Goal: Book appointment/travel/reservation

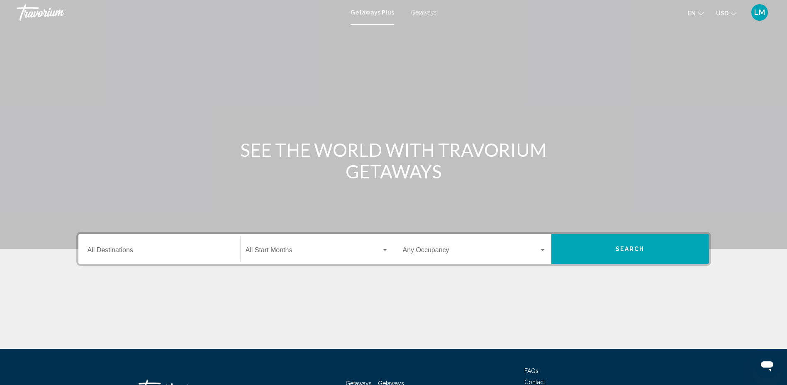
click at [161, 258] on div "Destination All Destinations" at bounding box center [160, 249] width 144 height 26
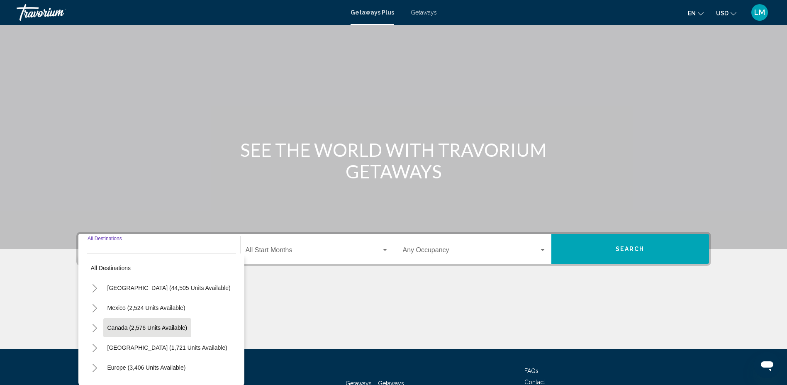
scroll to position [66, 0]
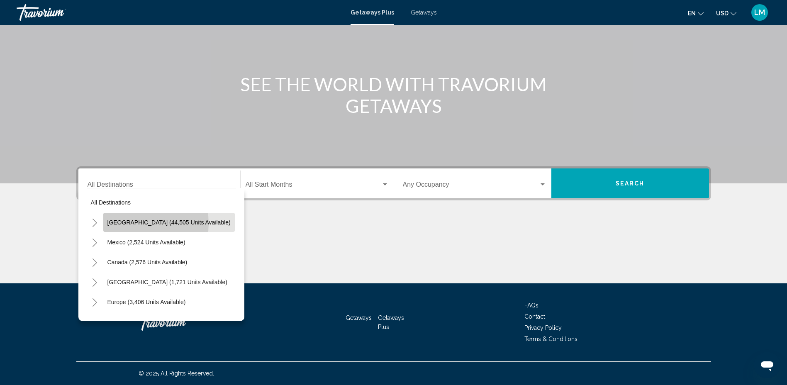
click at [133, 224] on span "[GEOGRAPHIC_DATA] (44,505 units available)" at bounding box center [168, 222] width 123 height 7
type input "**********"
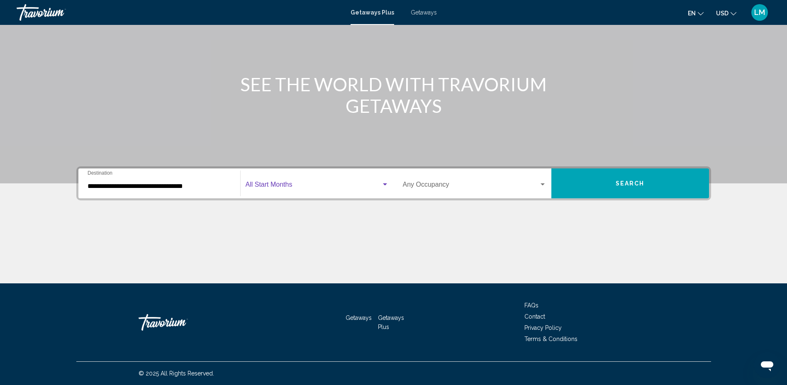
click at [299, 188] on span "Search widget" at bounding box center [314, 186] width 136 height 7
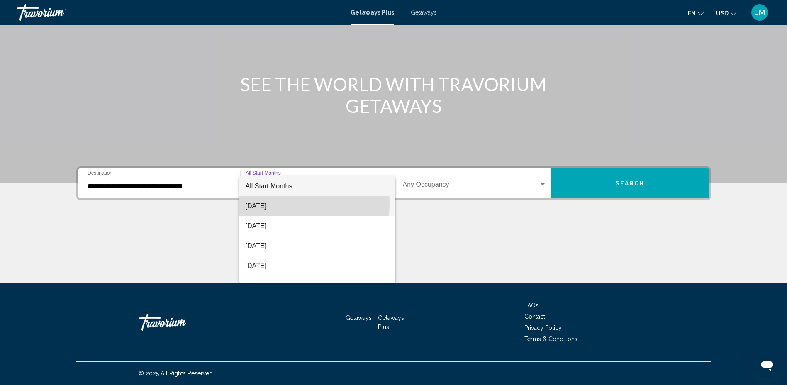
click at [267, 203] on span "[DATE]" at bounding box center [317, 206] width 143 height 20
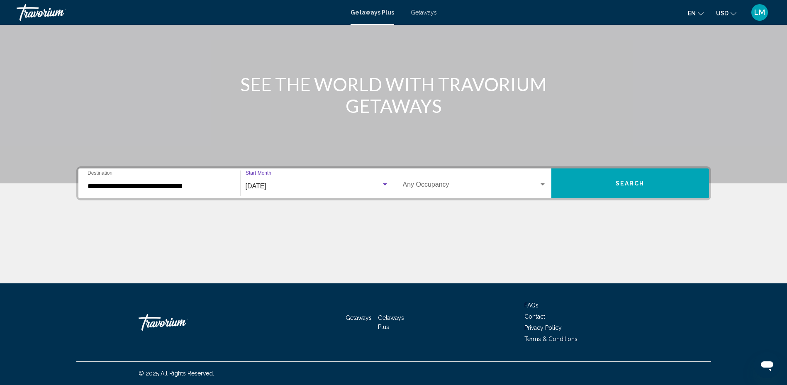
click at [451, 186] on span "Search widget" at bounding box center [471, 186] width 136 height 7
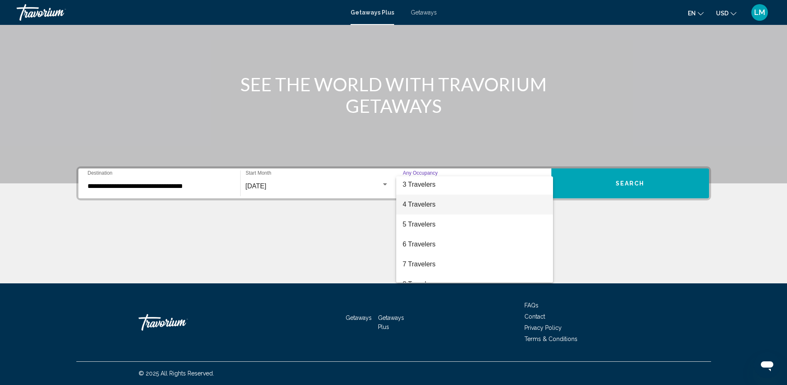
scroll to position [83, 0]
click at [416, 207] on span "6 Travelers" at bounding box center [475, 203] width 144 height 20
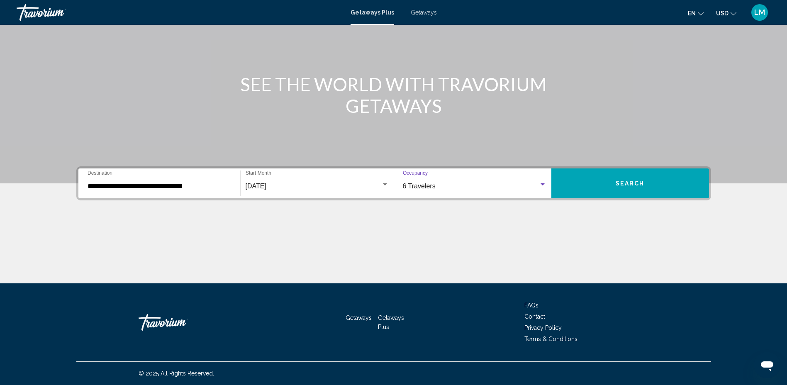
click at [591, 177] on button "Search" at bounding box center [631, 184] width 158 height 30
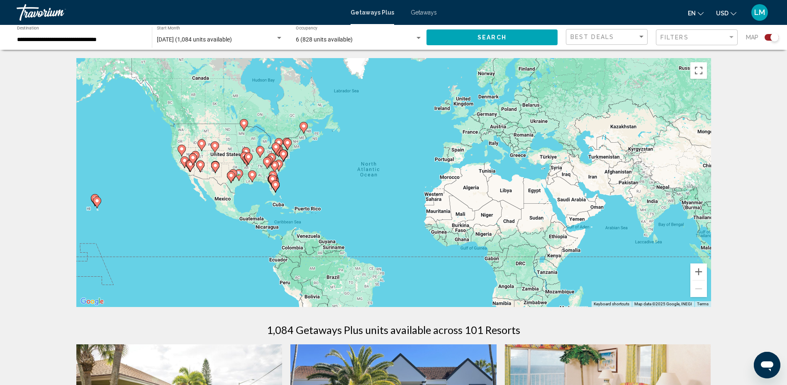
click at [286, 196] on div "To activate drag with keyboard, press Alt + Enter. Once in keyboard drag state,…" at bounding box center [393, 182] width 635 height 249
drag, startPoint x: 297, startPoint y: 181, endPoint x: 284, endPoint y: 183, distance: 13.5
click at [295, 181] on div "To activate drag with keyboard, press Alt + Enter. Once in keyboard drag state,…" at bounding box center [393, 182] width 635 height 249
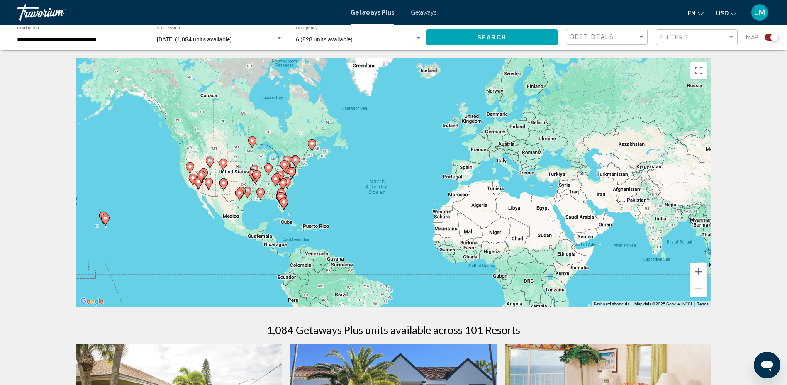
drag, startPoint x: 283, startPoint y: 182, endPoint x: 287, endPoint y: 200, distance: 18.4
click at [288, 200] on div "To activate drag with keyboard, press Alt + Enter. Once in keyboard drag state,…" at bounding box center [393, 182] width 635 height 249
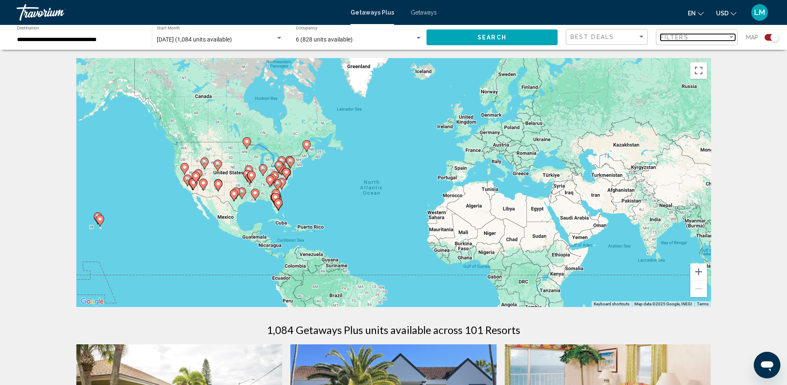
click at [679, 37] on span "Filters" at bounding box center [675, 37] width 28 height 7
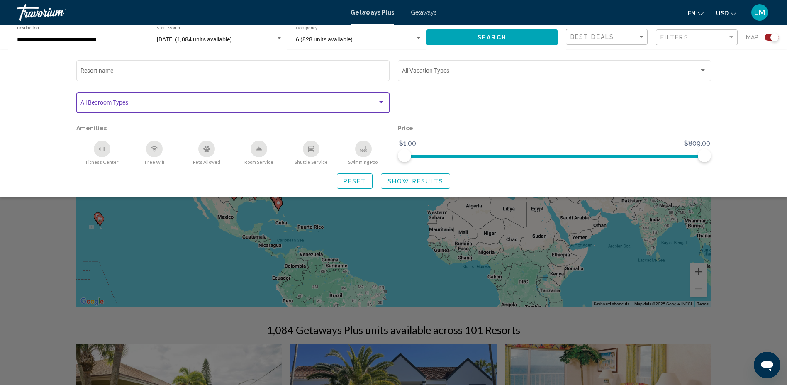
click at [126, 102] on span "Search widget" at bounding box center [229, 104] width 297 height 7
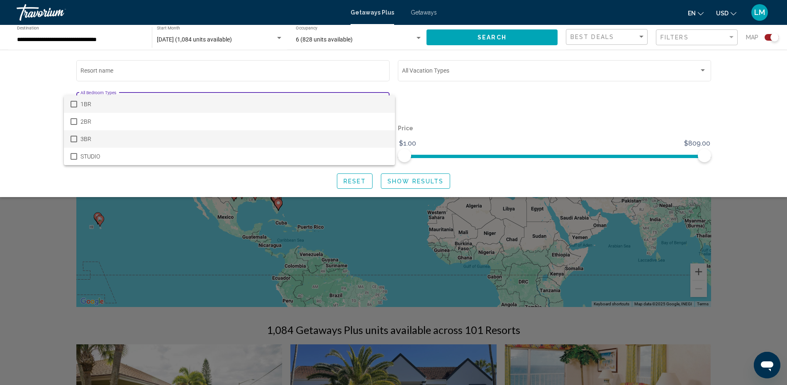
click at [93, 141] on span "3BR" at bounding box center [235, 138] width 308 height 17
click at [32, 148] on div at bounding box center [393, 192] width 787 height 385
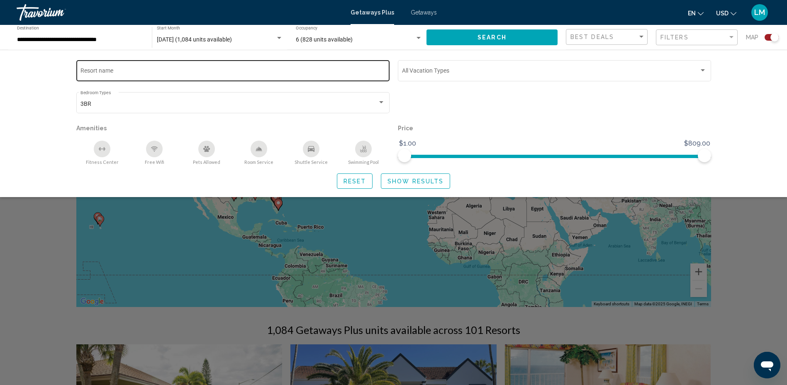
click at [109, 76] on div "Resort name" at bounding box center [233, 70] width 305 height 23
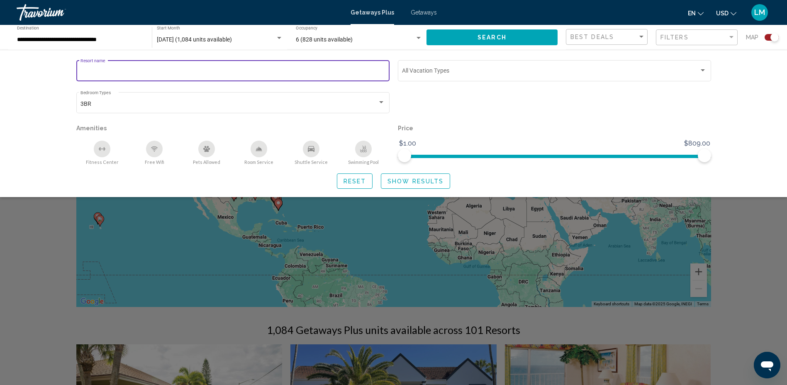
click at [37, 205] on div "Search widget" at bounding box center [393, 255] width 787 height 261
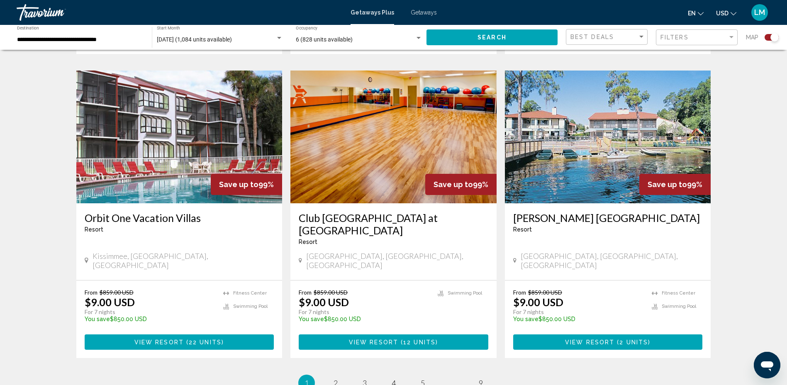
scroll to position [1238, 0]
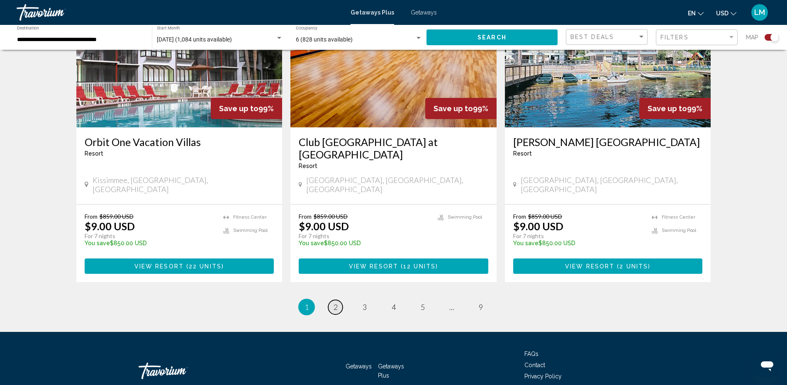
click at [340, 300] on link "page 2" at bounding box center [335, 307] width 15 height 15
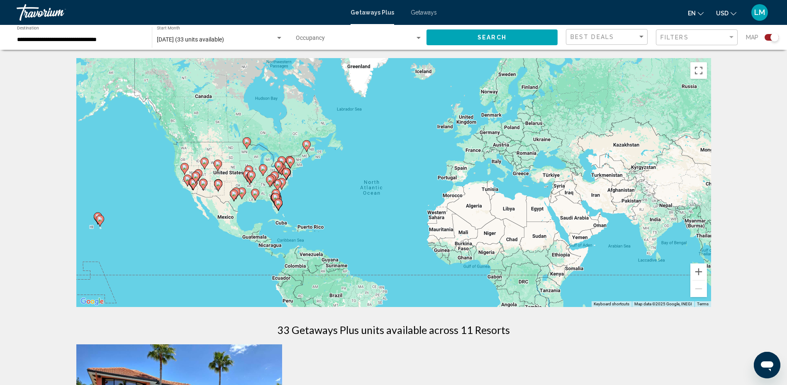
click at [278, 206] on icon "Main content" at bounding box center [277, 204] width 7 height 11
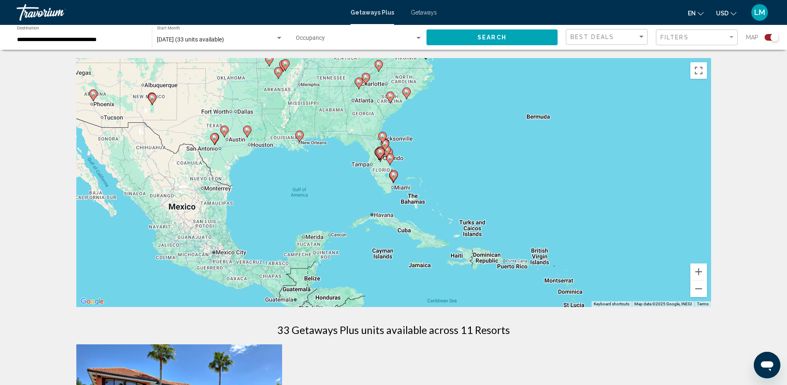
click at [379, 163] on div "To navigate, press the arrow keys. To activate drag with keyboard, press Alt + …" at bounding box center [393, 182] width 635 height 249
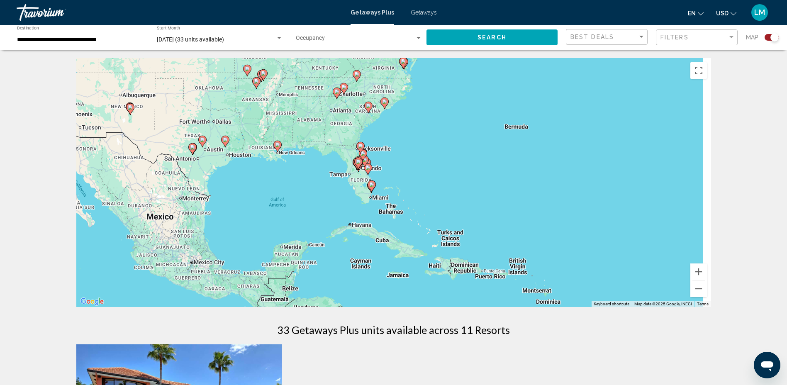
drag, startPoint x: 367, startPoint y: 167, endPoint x: 328, endPoint y: 185, distance: 42.4
click at [328, 185] on div "To activate drag with keyboard, press Alt + Enter. Once in keyboard drag state,…" at bounding box center [393, 182] width 635 height 249
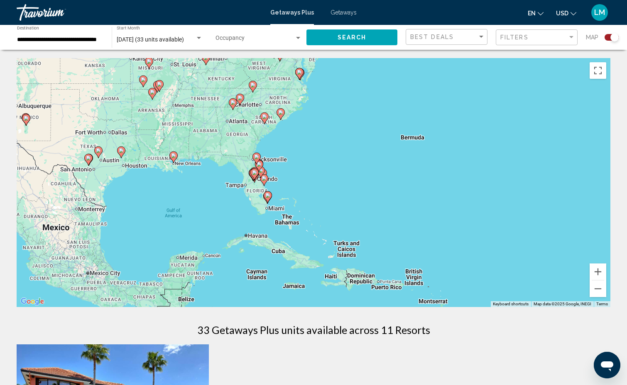
click at [239, 195] on div "To activate drag with keyboard, press Alt + Enter. Once in keyboard drag state,…" at bounding box center [314, 182] width 594 height 249
click at [255, 180] on icon "Main content" at bounding box center [254, 175] width 8 height 12
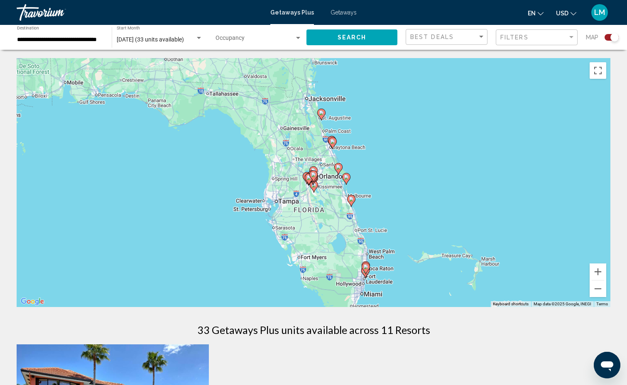
click at [274, 203] on div "To navigate, press the arrow keys. To activate drag with keyboard, press Alt + …" at bounding box center [314, 182] width 594 height 249
click at [200, 38] on div "Search widget" at bounding box center [199, 38] width 4 height 2
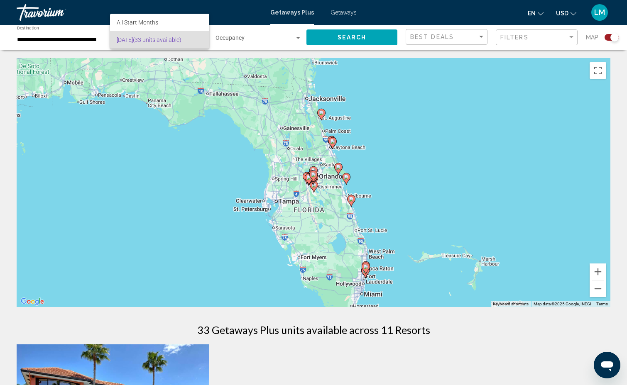
click at [160, 117] on div at bounding box center [313, 192] width 627 height 385
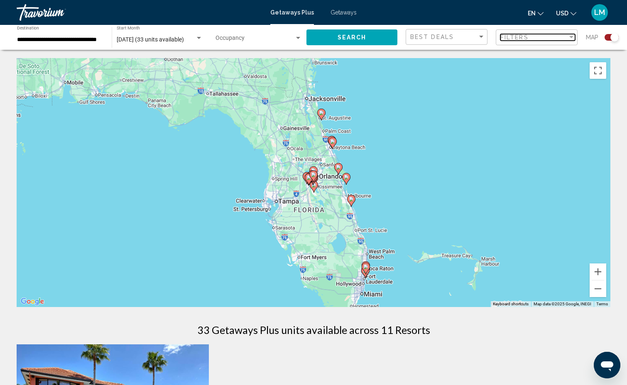
drag, startPoint x: 507, startPoint y: 39, endPoint x: 491, endPoint y: 44, distance: 16.7
click at [506, 39] on span "Filters" at bounding box center [514, 37] width 28 height 7
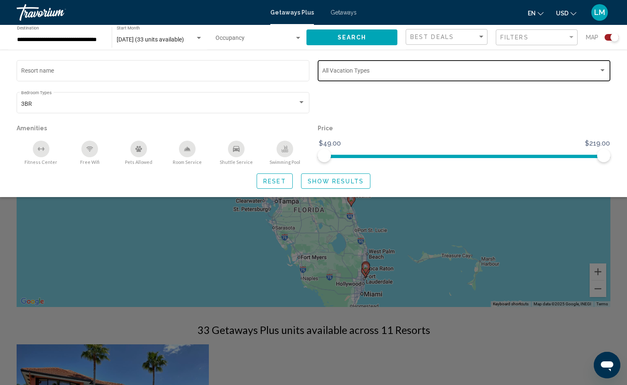
click at [360, 73] on span "Search widget" at bounding box center [460, 72] width 276 height 7
click at [357, 102] on div at bounding box center [313, 192] width 627 height 385
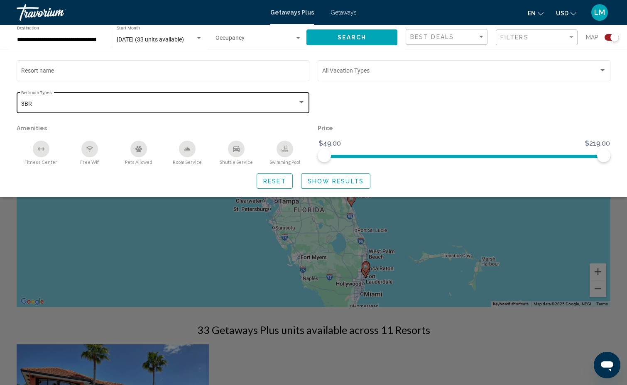
click at [70, 110] on div "3BR Bedroom Types All Bedroom Types" at bounding box center [163, 101] width 284 height 23
drag, startPoint x: 196, startPoint y: 102, endPoint x: 192, endPoint y: 103, distance: 4.2
click at [195, 102] on span "3BR" at bounding box center [164, 103] width 287 height 17
click at [77, 76] on div at bounding box center [313, 192] width 627 height 385
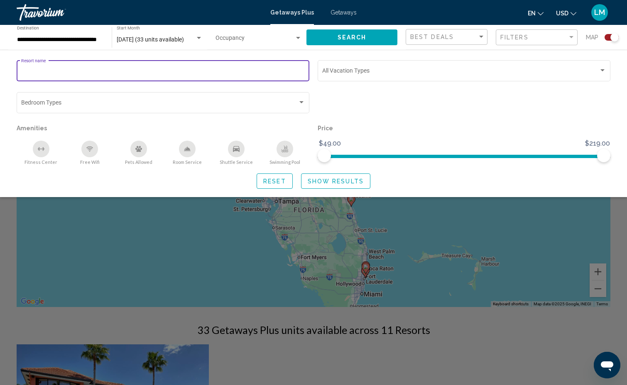
click at [78, 71] on input "Resort name" at bounding box center [163, 72] width 284 height 7
type input "**********"
click at [321, 181] on span "Show Results" at bounding box center [336, 181] width 56 height 7
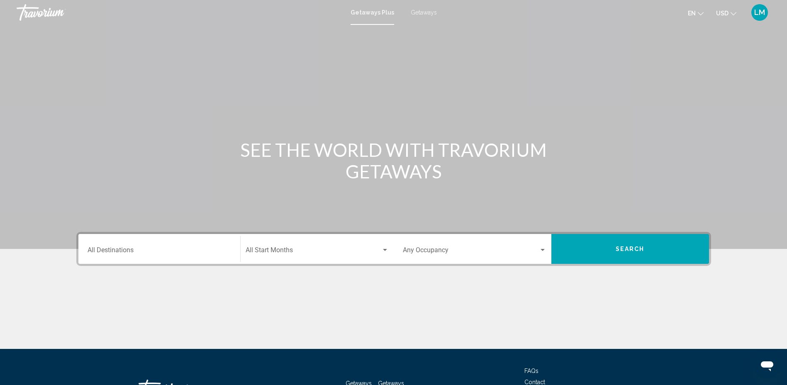
click at [426, 12] on span "Getaways" at bounding box center [424, 12] width 26 height 7
click at [134, 258] on div "Destination All Destinations" at bounding box center [160, 249] width 144 height 26
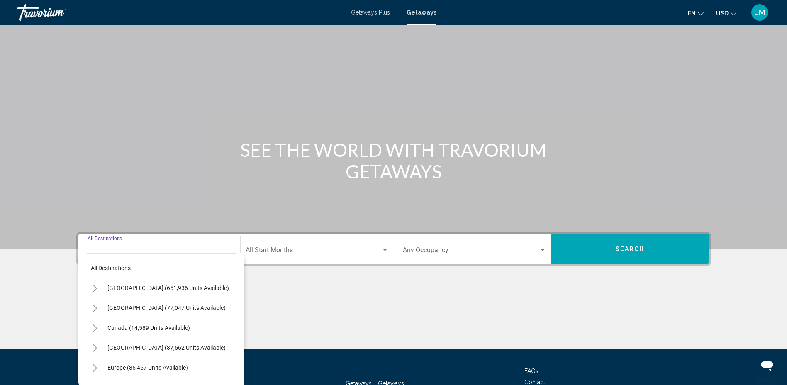
scroll to position [66, 0]
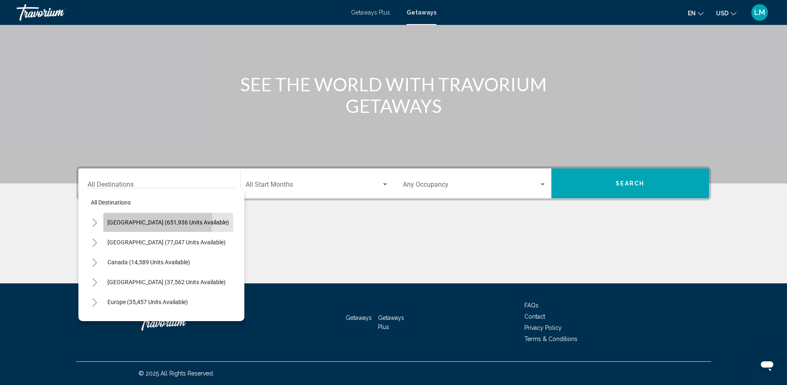
click at [146, 220] on span "[GEOGRAPHIC_DATA] (651,936 units available)" at bounding box center [168, 222] width 122 height 7
type input "**********"
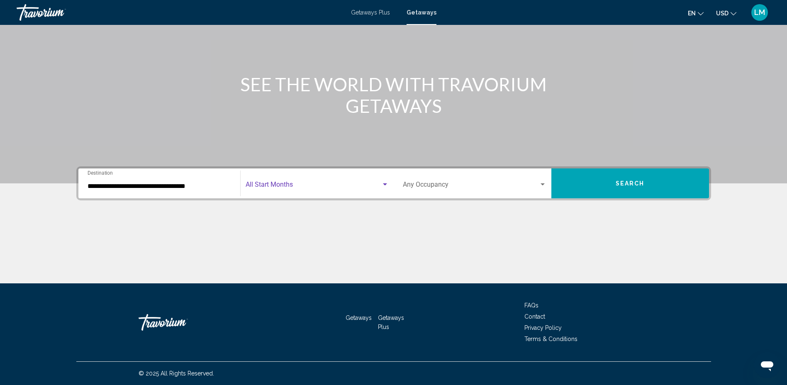
click at [297, 183] on span "Search widget" at bounding box center [314, 186] width 136 height 7
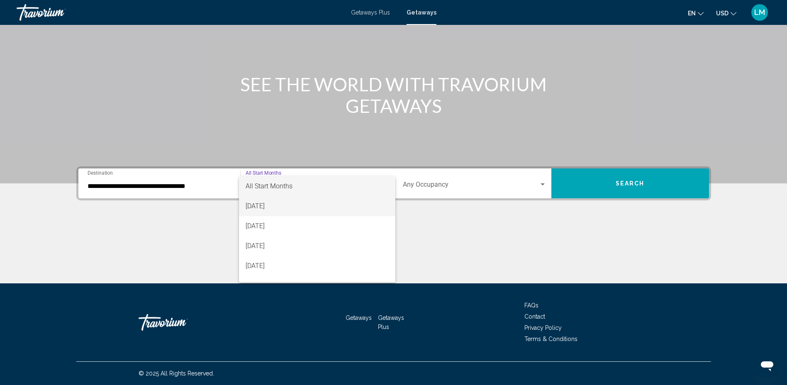
click at [280, 201] on span "[DATE]" at bounding box center [317, 206] width 143 height 20
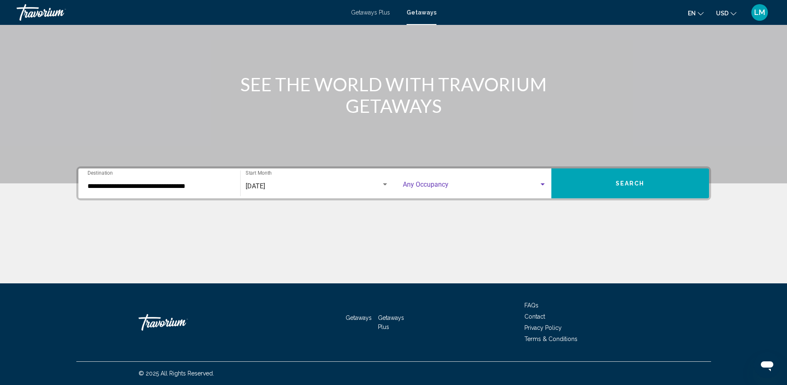
click at [511, 183] on span "Search widget" at bounding box center [471, 186] width 136 height 7
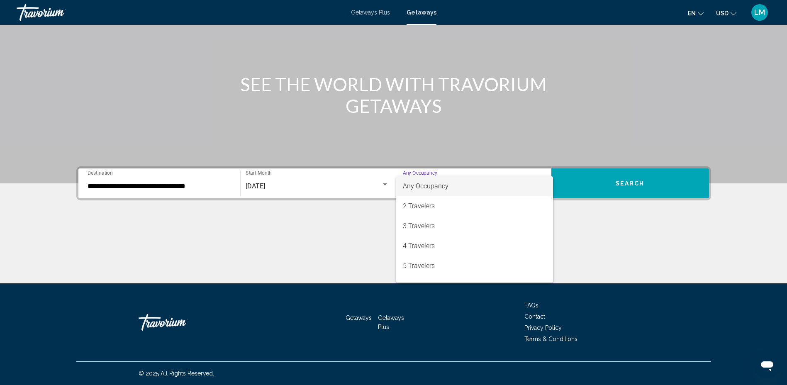
scroll to position [83, 0]
click at [420, 239] on span "8 Travelers" at bounding box center [475, 243] width 144 height 20
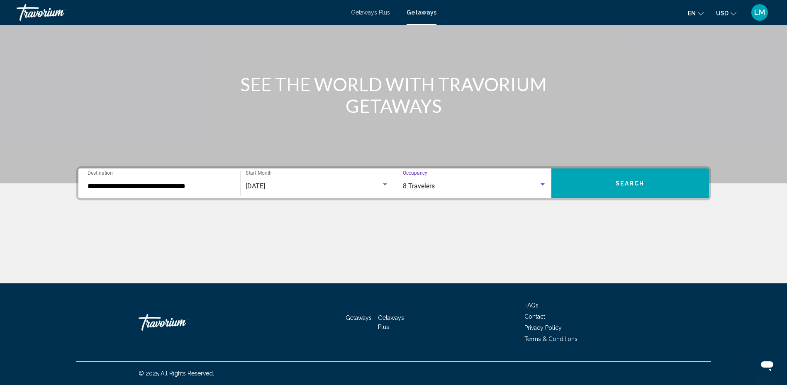
click at [623, 180] on span "Search" at bounding box center [630, 183] width 29 height 7
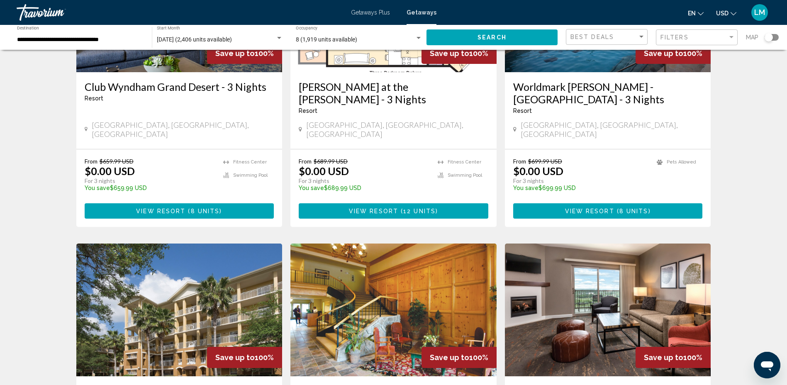
scroll to position [632, 0]
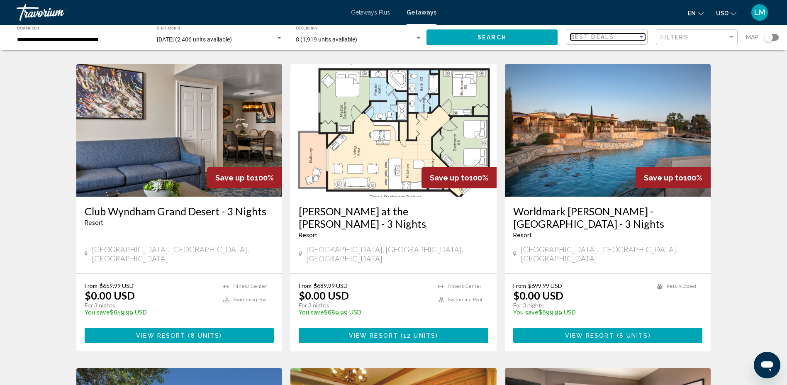
click at [632, 36] on div "Best Deals" at bounding box center [604, 37] width 67 height 7
click at [685, 35] on div at bounding box center [393, 192] width 787 height 385
click at [673, 44] on div "Filters" at bounding box center [698, 37] width 75 height 15
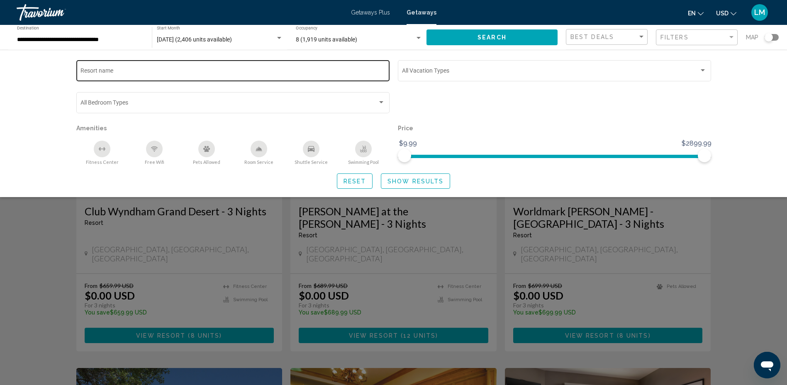
click at [139, 76] on div "Resort name" at bounding box center [233, 70] width 305 height 23
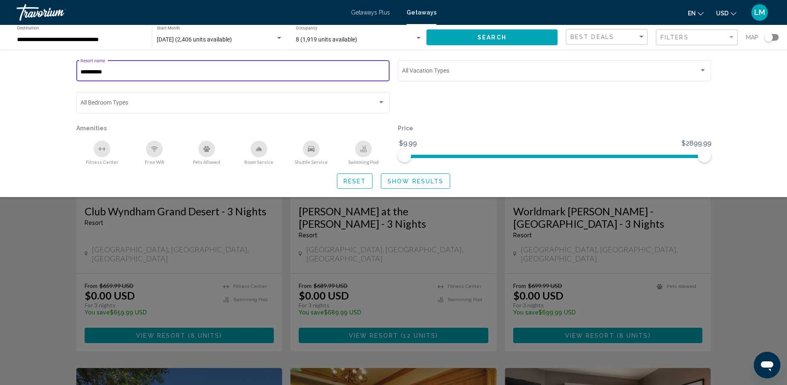
type input "**********"
click at [491, 38] on span "Search" at bounding box center [492, 37] width 29 height 7
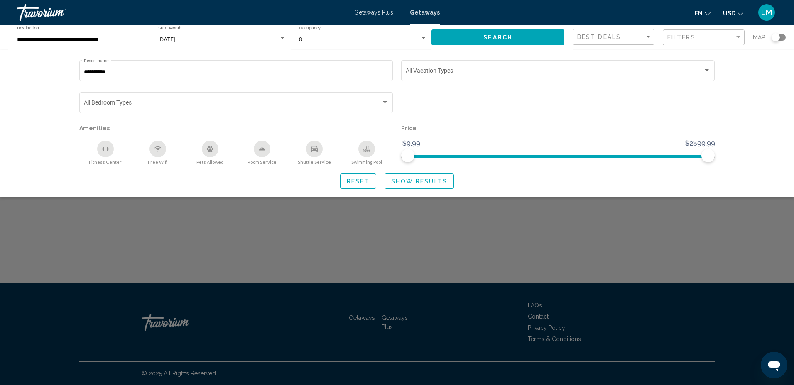
click at [280, 259] on div "Search widget" at bounding box center [397, 255] width 794 height 261
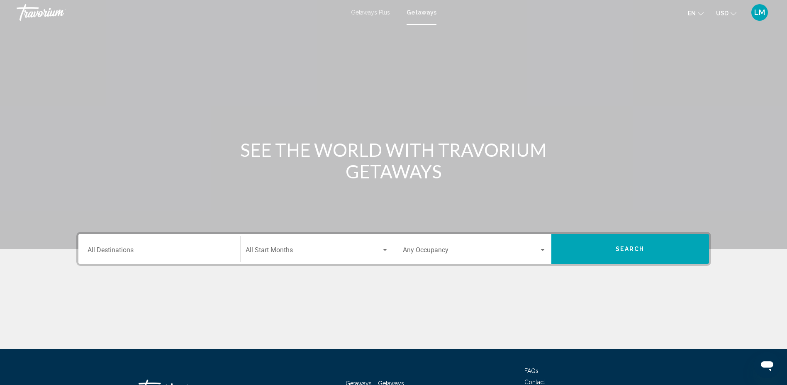
click at [139, 247] on div "Destination All Destinations" at bounding box center [160, 249] width 144 height 26
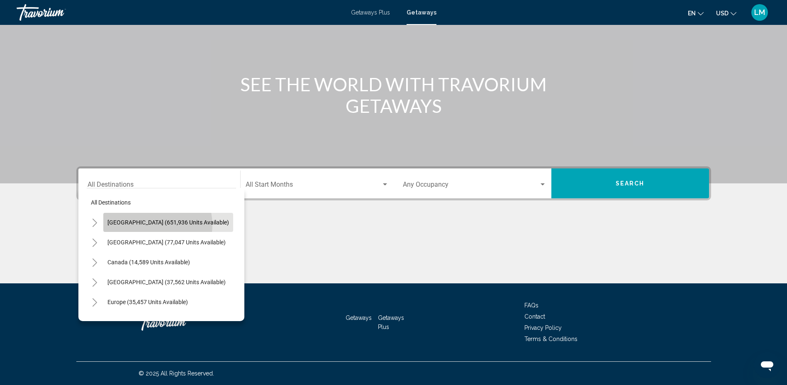
click at [150, 225] on span "[GEOGRAPHIC_DATA] (651,936 units available)" at bounding box center [168, 222] width 122 height 7
type input "**********"
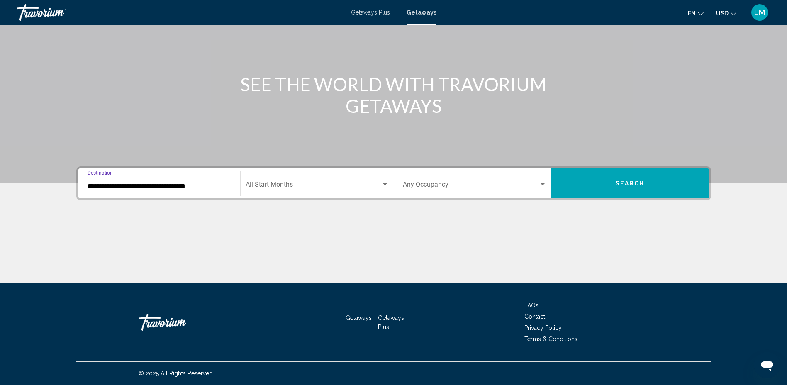
click at [301, 166] on div "**********" at bounding box center [393, 183] width 635 height 34
click at [300, 179] on div "Start Month All Start Months" at bounding box center [317, 184] width 143 height 26
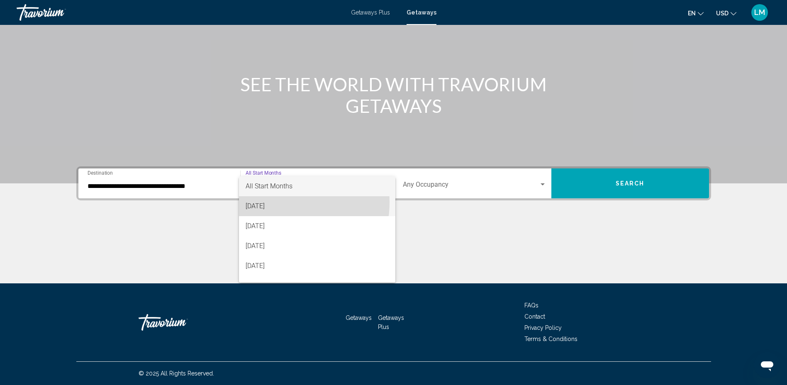
click at [271, 202] on span "[DATE]" at bounding box center [317, 206] width 143 height 20
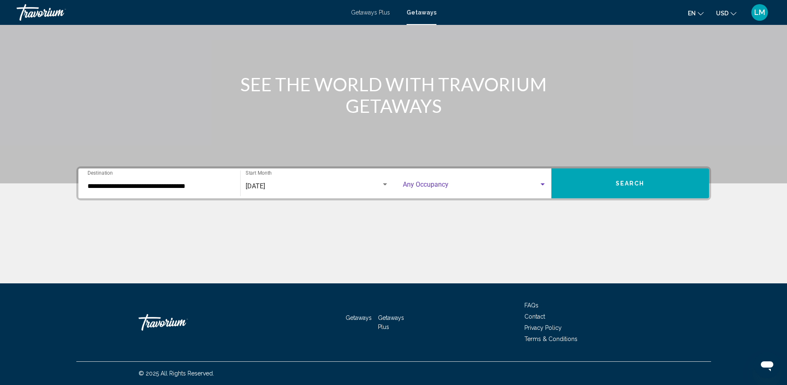
drag, startPoint x: 469, startPoint y: 186, endPoint x: 464, endPoint y: 186, distance: 5.4
click at [464, 186] on span "Search widget" at bounding box center [471, 186] width 136 height 7
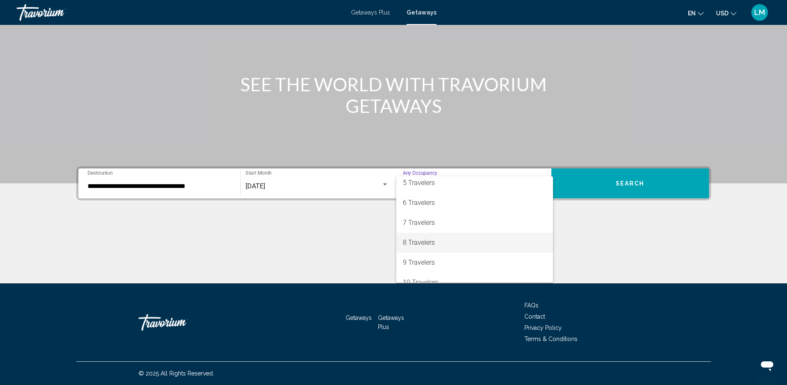
scroll to position [93, 0]
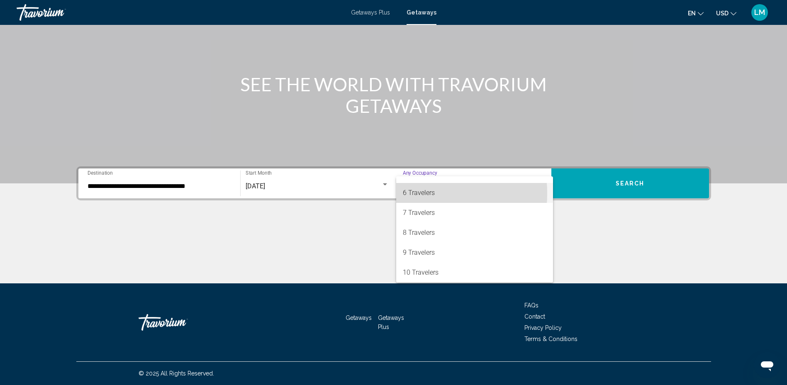
click at [419, 193] on span "6 Travelers" at bounding box center [475, 193] width 144 height 20
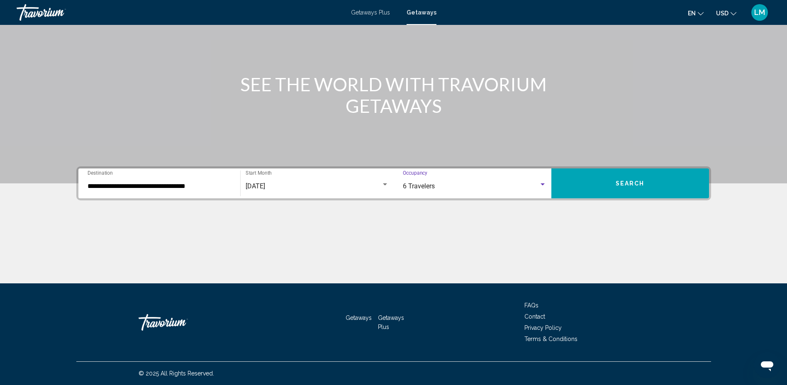
click at [597, 187] on button "Search" at bounding box center [631, 184] width 158 height 30
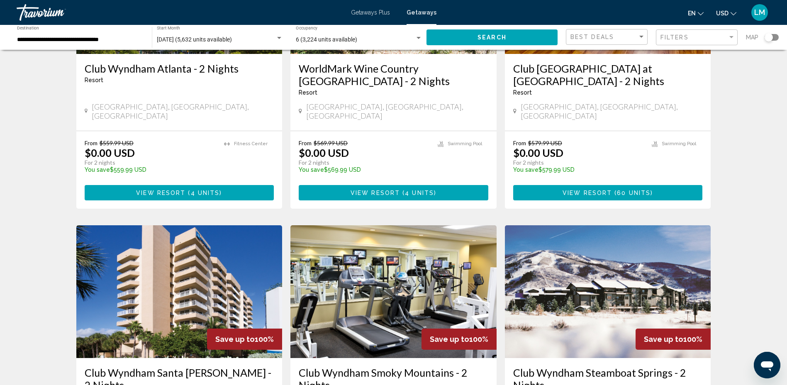
scroll to position [374, 0]
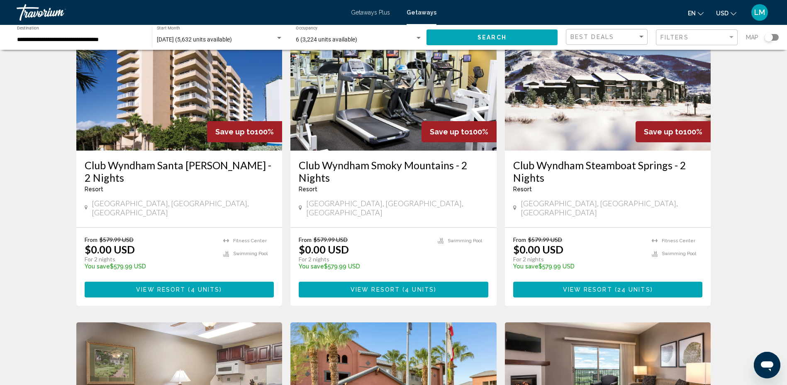
click at [416, 35] on div "Search widget" at bounding box center [418, 38] width 7 height 7
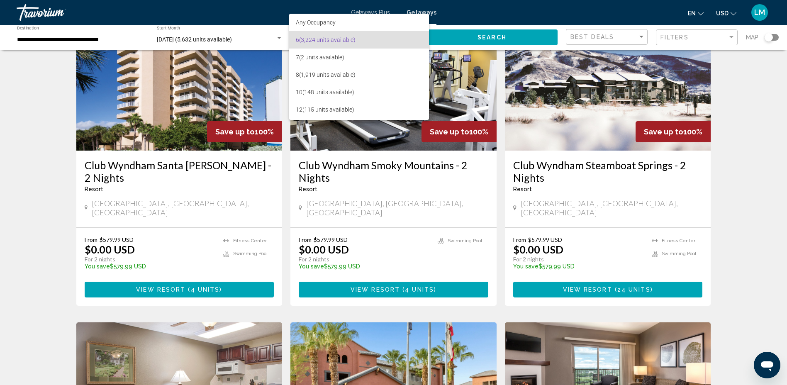
click at [767, 174] on div at bounding box center [393, 192] width 787 height 385
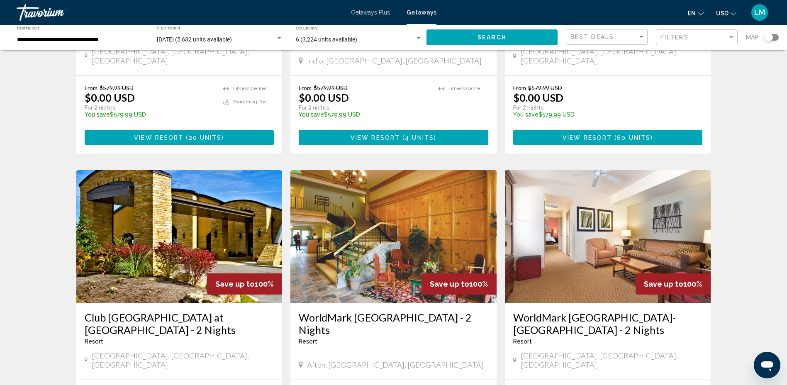
scroll to position [1006, 0]
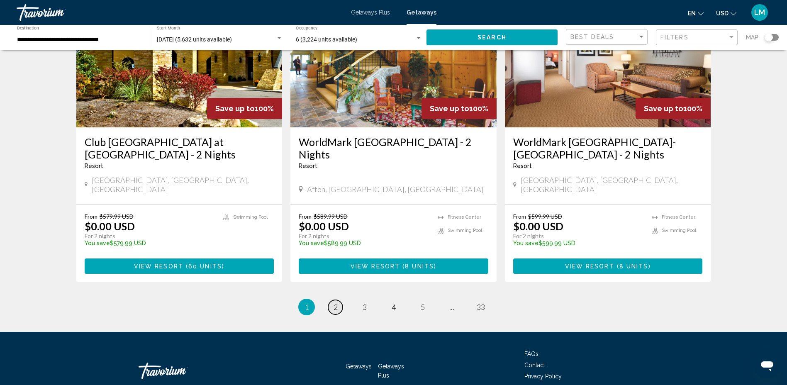
click at [333, 300] on link "page 2" at bounding box center [335, 307] width 15 height 15
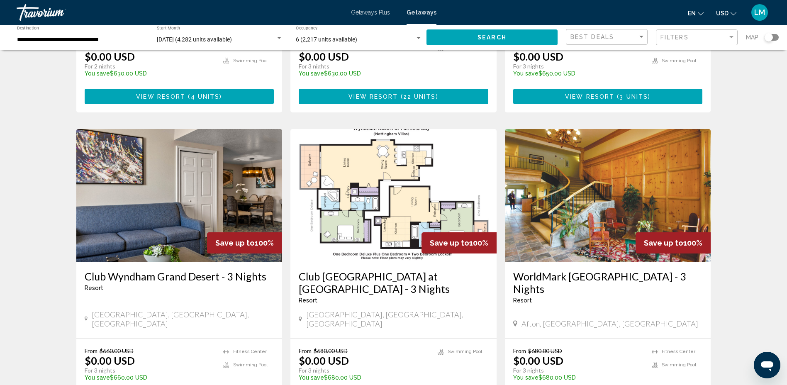
scroll to position [1019, 0]
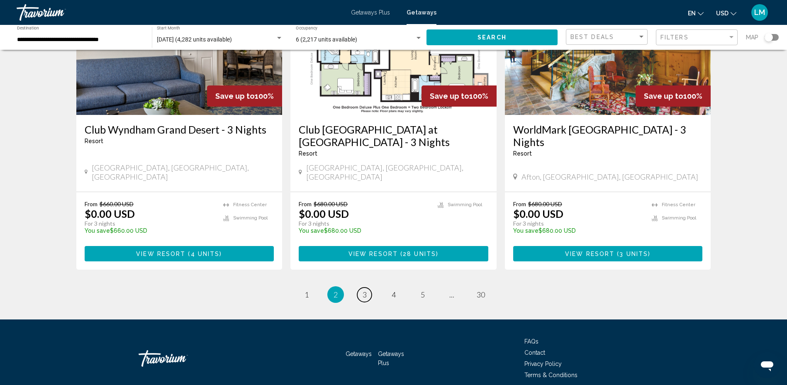
drag, startPoint x: 364, startPoint y: 258, endPoint x: 361, endPoint y: 255, distance: 4.7
click at [364, 290] on span "3" at bounding box center [365, 294] width 4 height 9
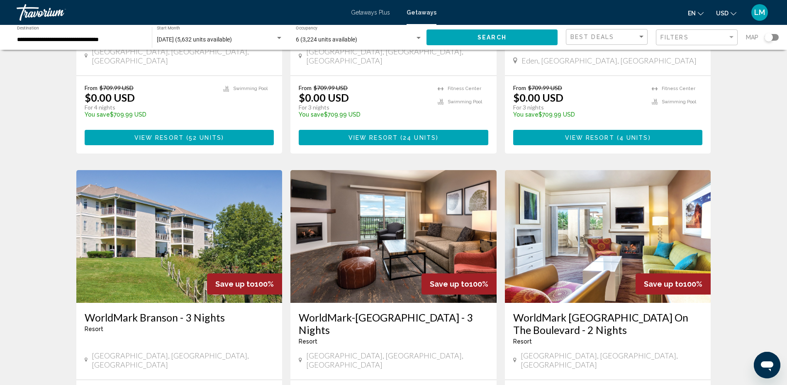
scroll to position [1006, 0]
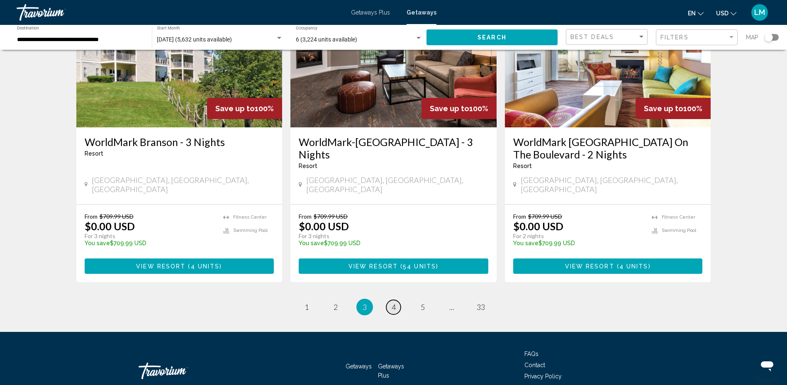
click at [391, 300] on link "page 4" at bounding box center [393, 307] width 15 height 15
